Goal: Task Accomplishment & Management: Complete application form

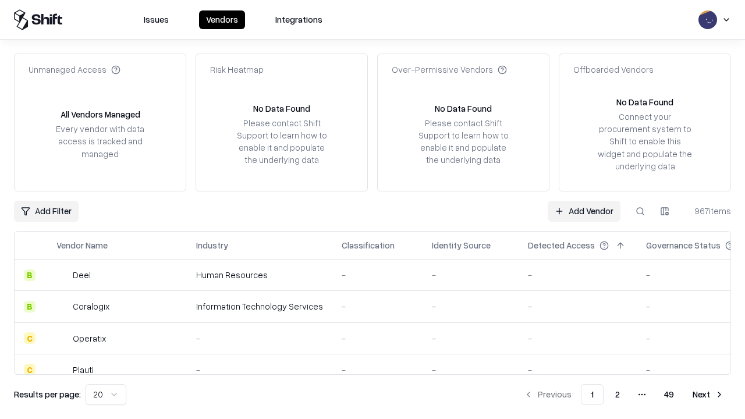
click at [584, 211] on link "Add Vendor" at bounding box center [584, 211] width 73 height 21
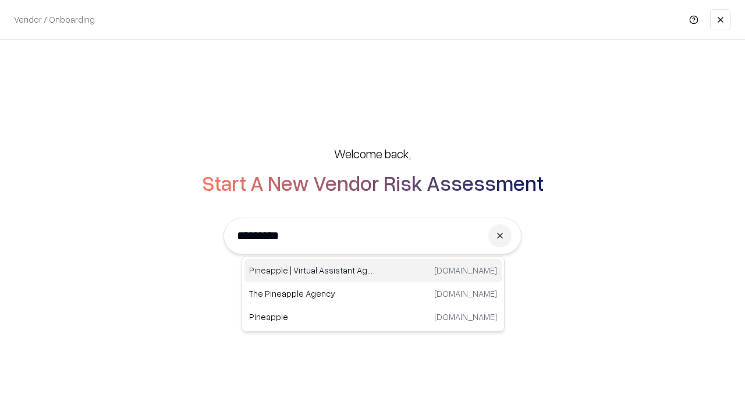
click at [373, 271] on div "Pineapple | Virtual Assistant Agency [DOMAIN_NAME]" at bounding box center [372, 270] width 257 height 23
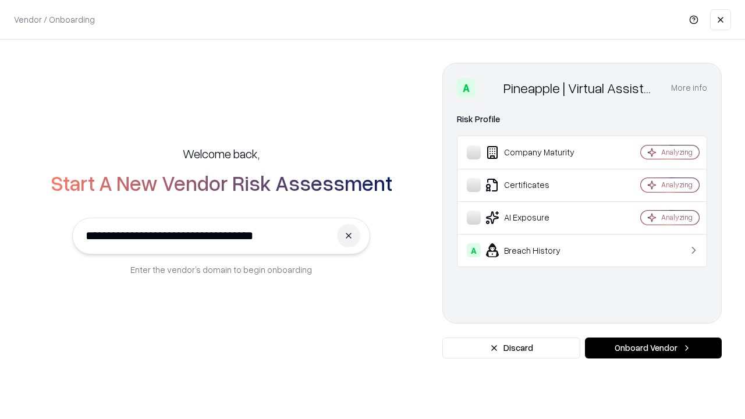
type input "**********"
click at [653, 348] on button "Onboard Vendor" at bounding box center [653, 347] width 137 height 21
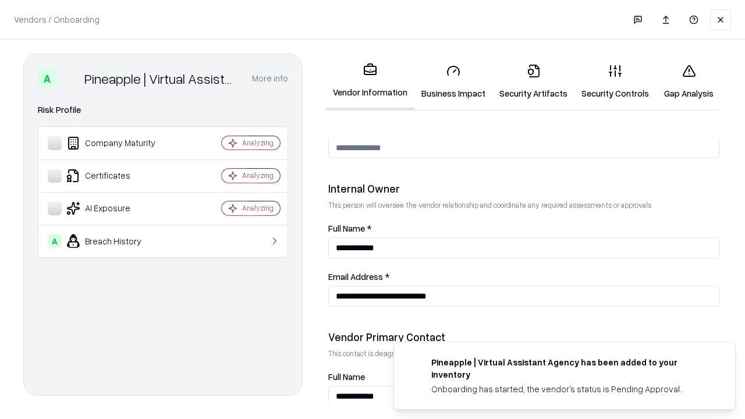
scroll to position [603, 0]
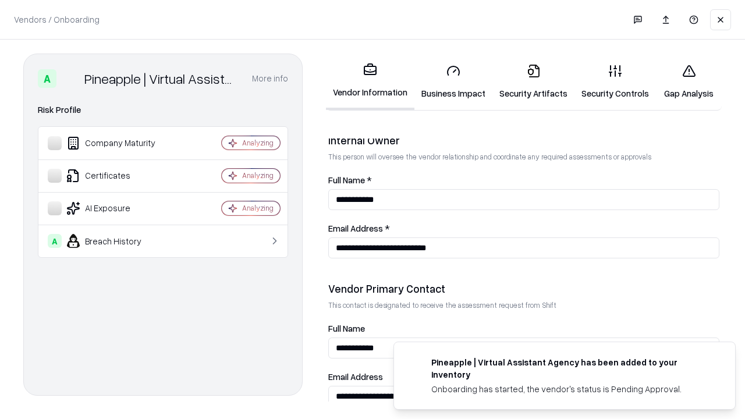
click at [533, 81] on link "Security Artifacts" at bounding box center [533, 82] width 82 height 54
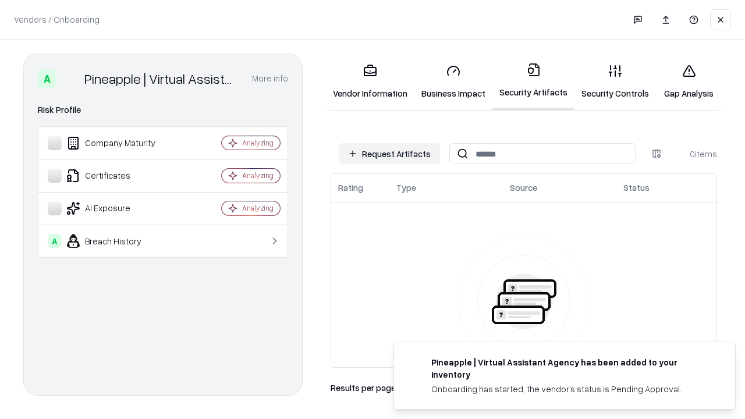
click at [389, 154] on button "Request Artifacts" at bounding box center [389, 153] width 101 height 21
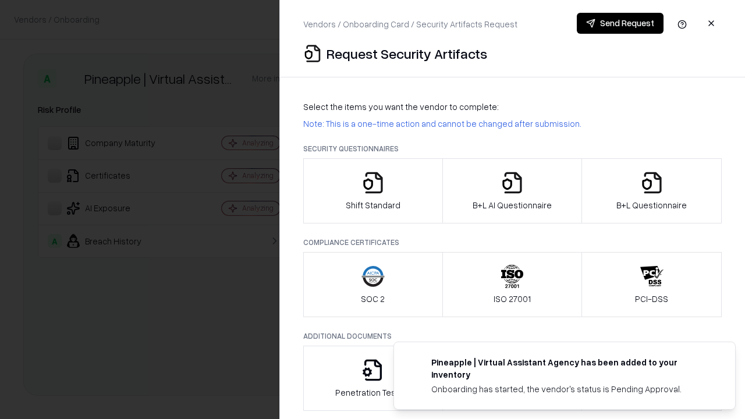
click at [651, 191] on icon "button" at bounding box center [651, 182] width 23 height 23
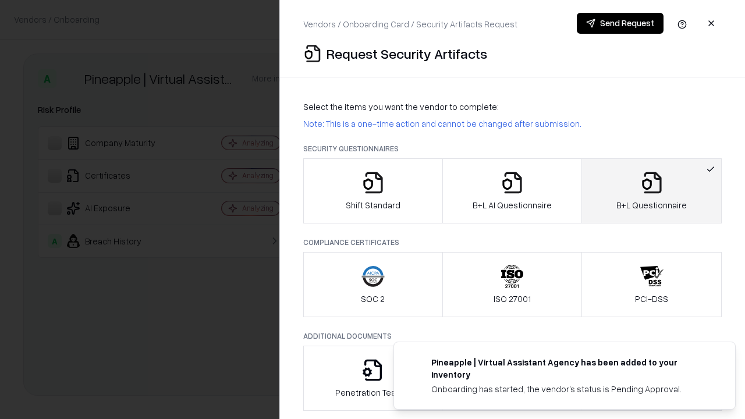
click at [511, 191] on icon "button" at bounding box center [511, 182] width 23 height 23
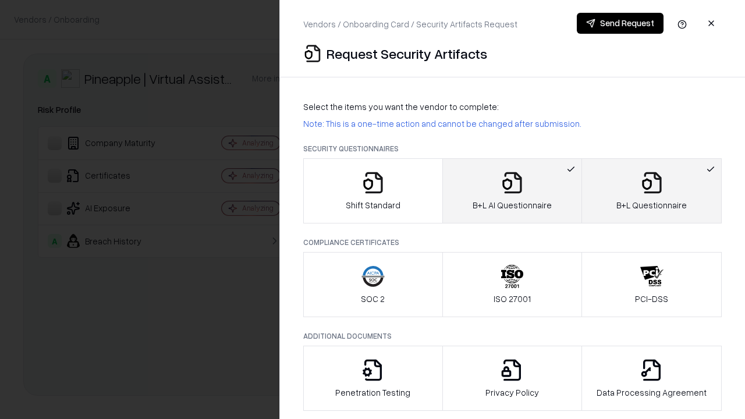
click at [620, 23] on button "Send Request" at bounding box center [620, 23] width 87 height 21
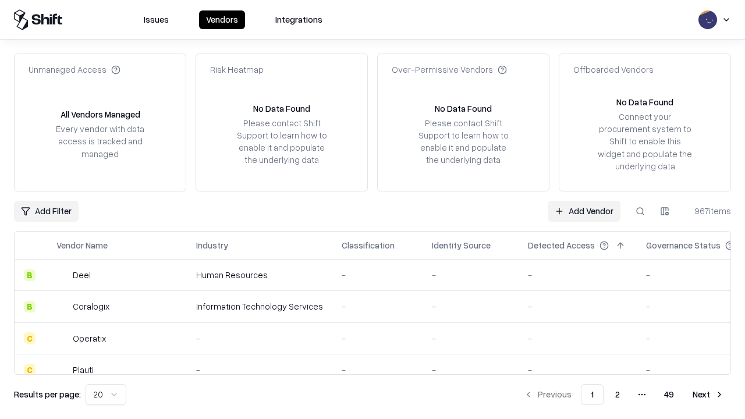
click at [640, 211] on button at bounding box center [640, 211] width 21 height 21
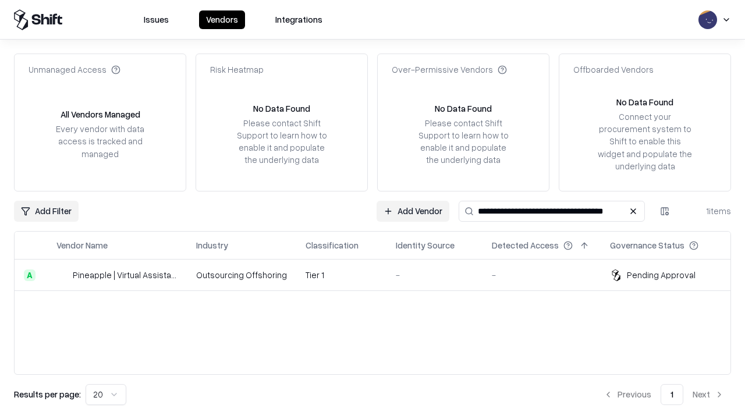
type input "**********"
click at [379, 275] on td "Tier 1" at bounding box center [341, 275] width 90 height 31
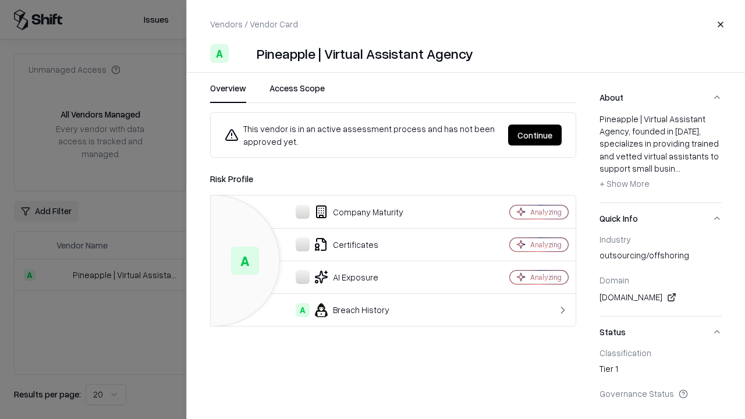
click at [535, 135] on button "Continue" at bounding box center [535, 135] width 54 height 21
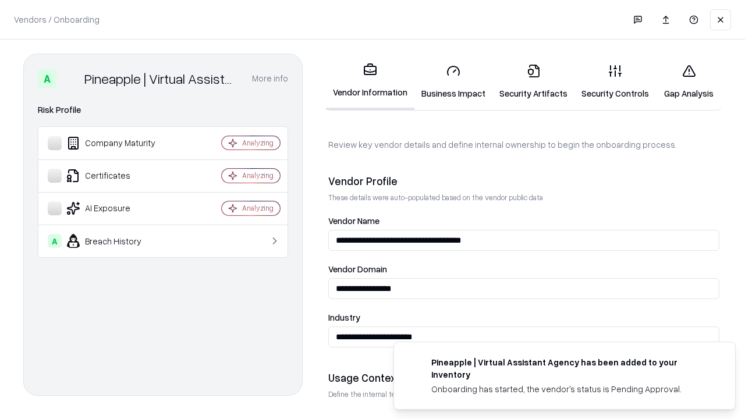
click at [533, 81] on link "Security Artifacts" at bounding box center [533, 82] width 82 height 54
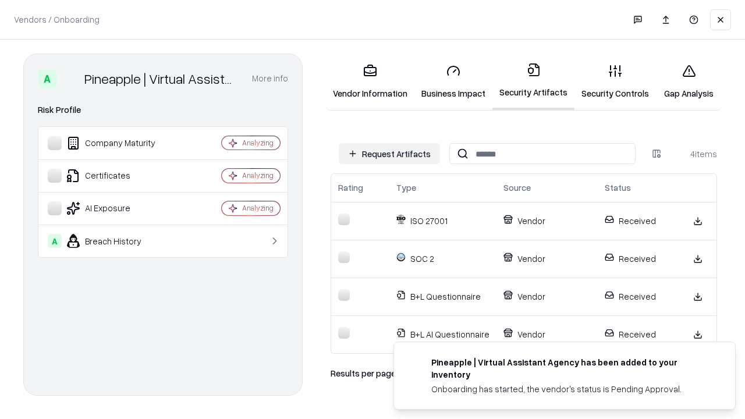
click at [688, 81] on link "Gap Analysis" at bounding box center [689, 82] width 66 height 54
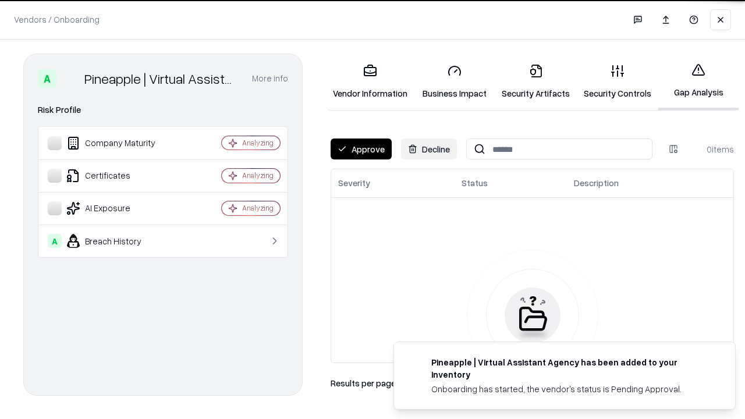
click at [361, 149] on button "Approve" at bounding box center [360, 148] width 61 height 21
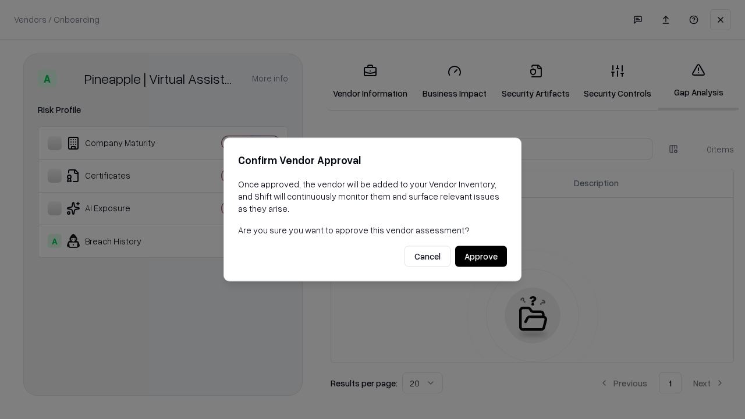
click at [481, 256] on button "Approve" at bounding box center [481, 256] width 52 height 21
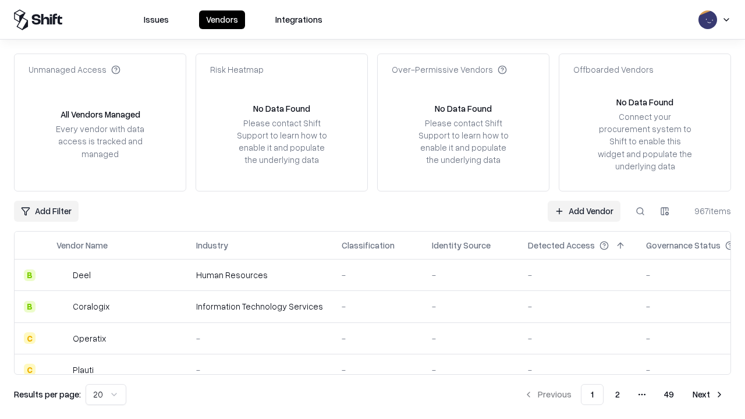
type input "**********"
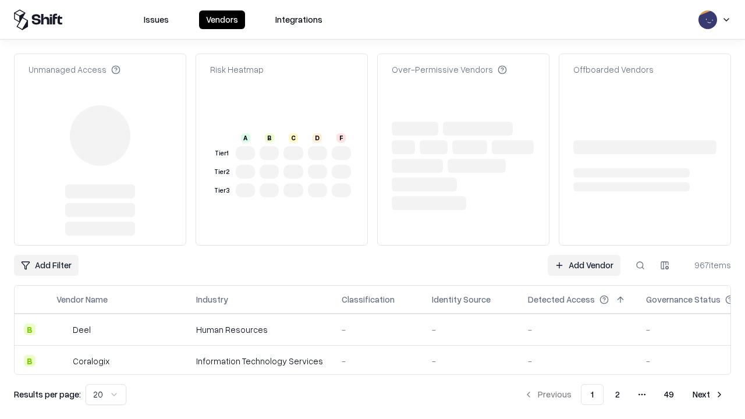
click at [584, 255] on link "Add Vendor" at bounding box center [584, 265] width 73 height 21
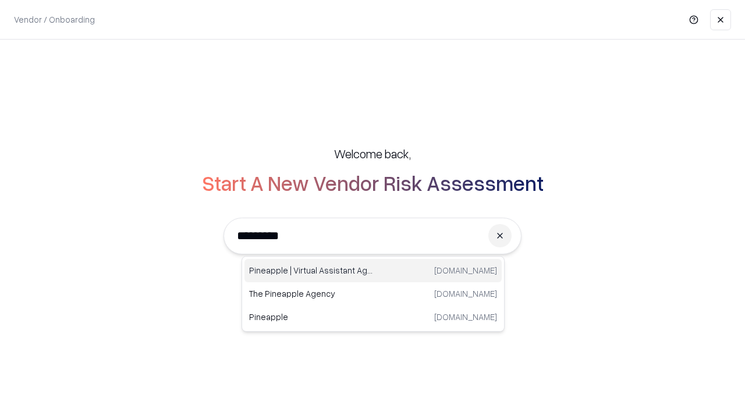
click at [373, 271] on div "Pineapple | Virtual Assistant Agency [DOMAIN_NAME]" at bounding box center [372, 270] width 257 height 23
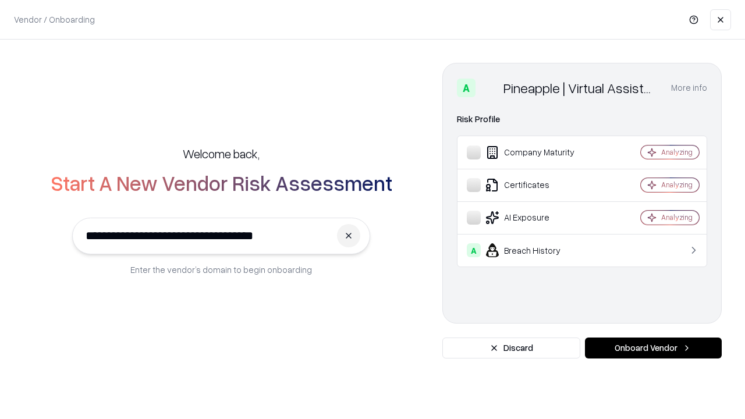
type input "**********"
click at [653, 348] on button "Onboard Vendor" at bounding box center [653, 347] width 137 height 21
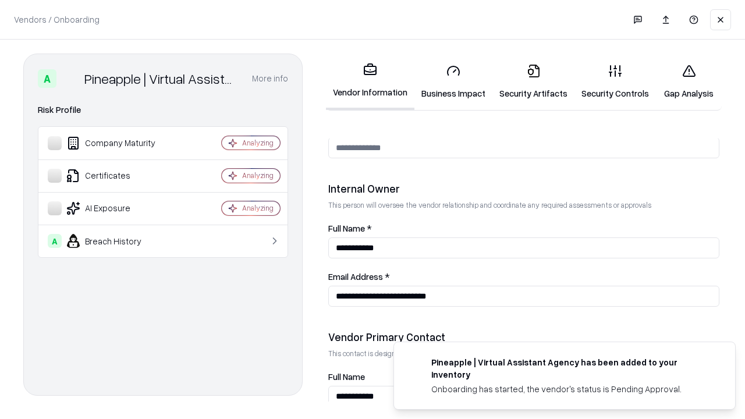
scroll to position [603, 0]
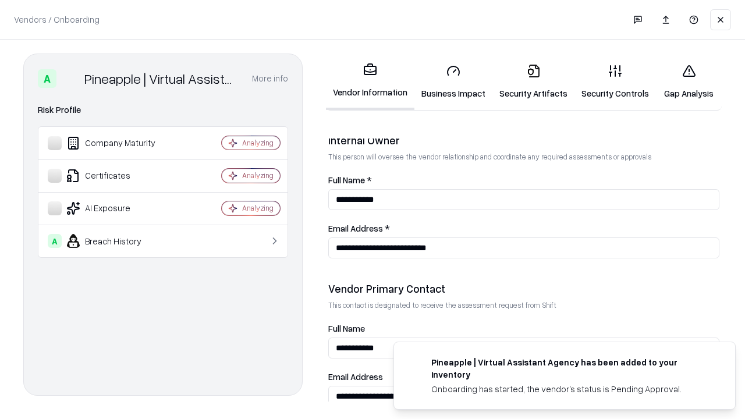
click at [688, 81] on link "Gap Analysis" at bounding box center [689, 82] width 66 height 54
